Goal: Find contact information

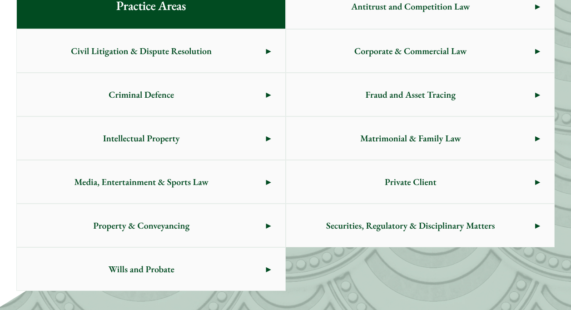
scroll to position [545, 0]
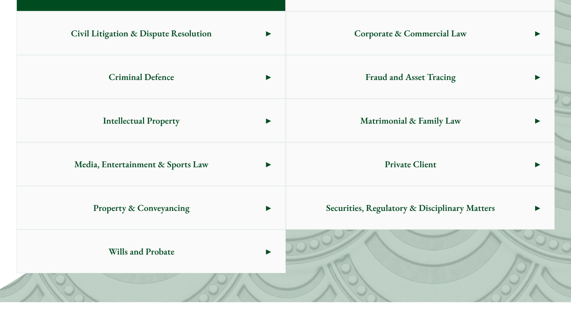
click at [388, 132] on span "Matrimonial & Family Law" at bounding box center [410, 120] width 249 height 43
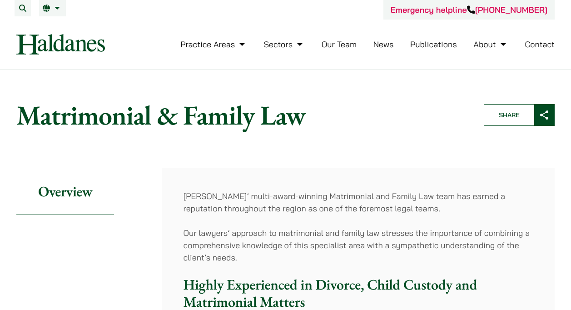
click at [548, 46] on link "Contact" at bounding box center [540, 44] width 30 height 10
